Goal: Transaction & Acquisition: Purchase product/service

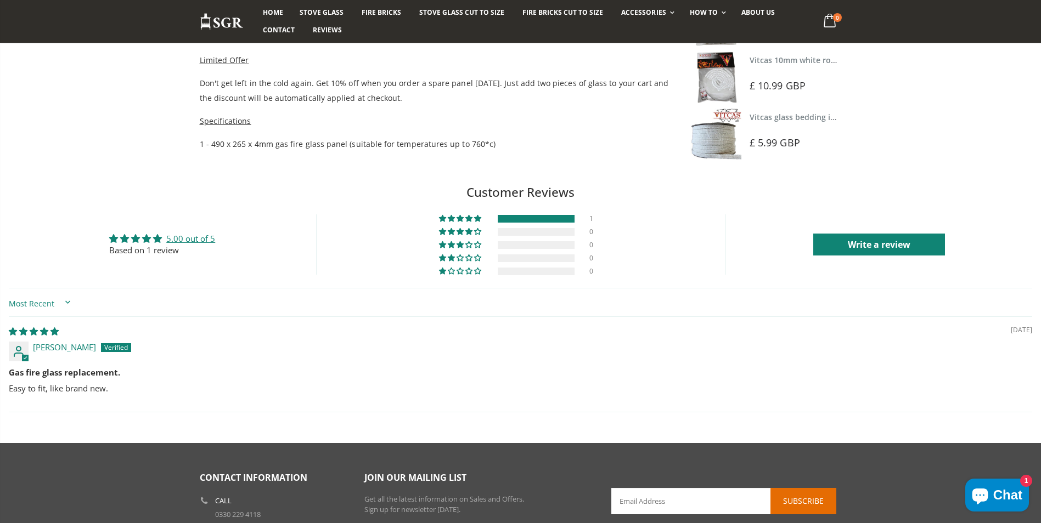
scroll to position [768, 0]
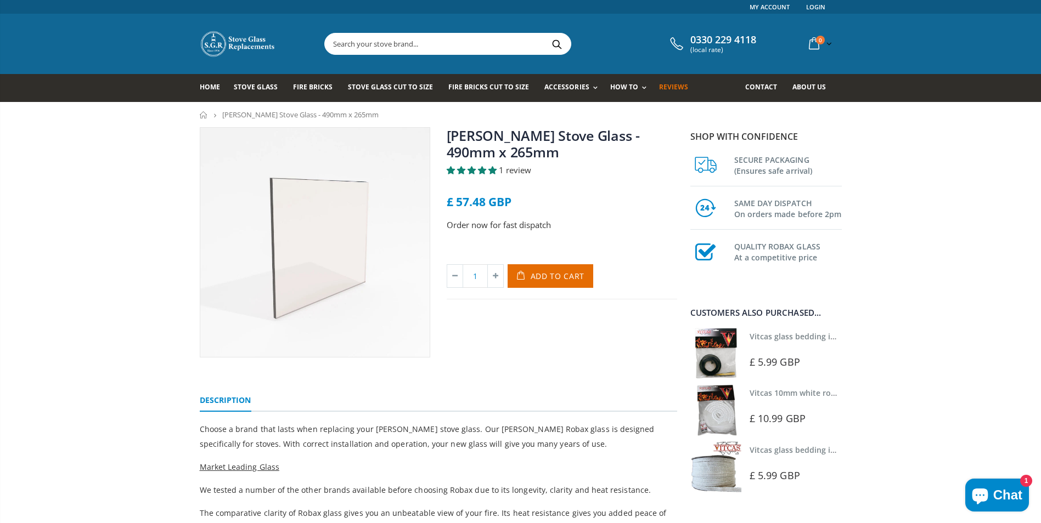
click at [664, 89] on span "Reviews" at bounding box center [673, 86] width 29 height 9
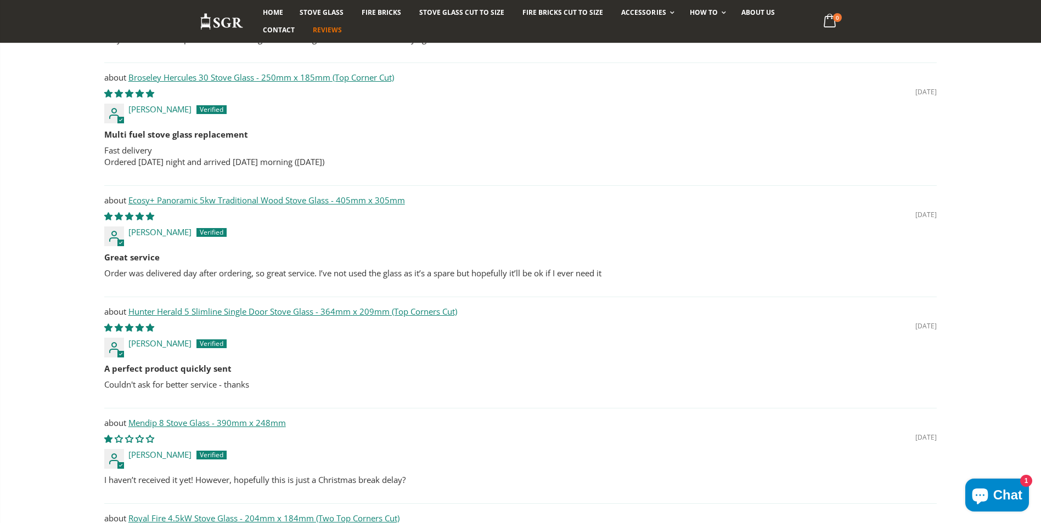
scroll to position [1207, 0]
